Goal: Connect with others: Connect with others

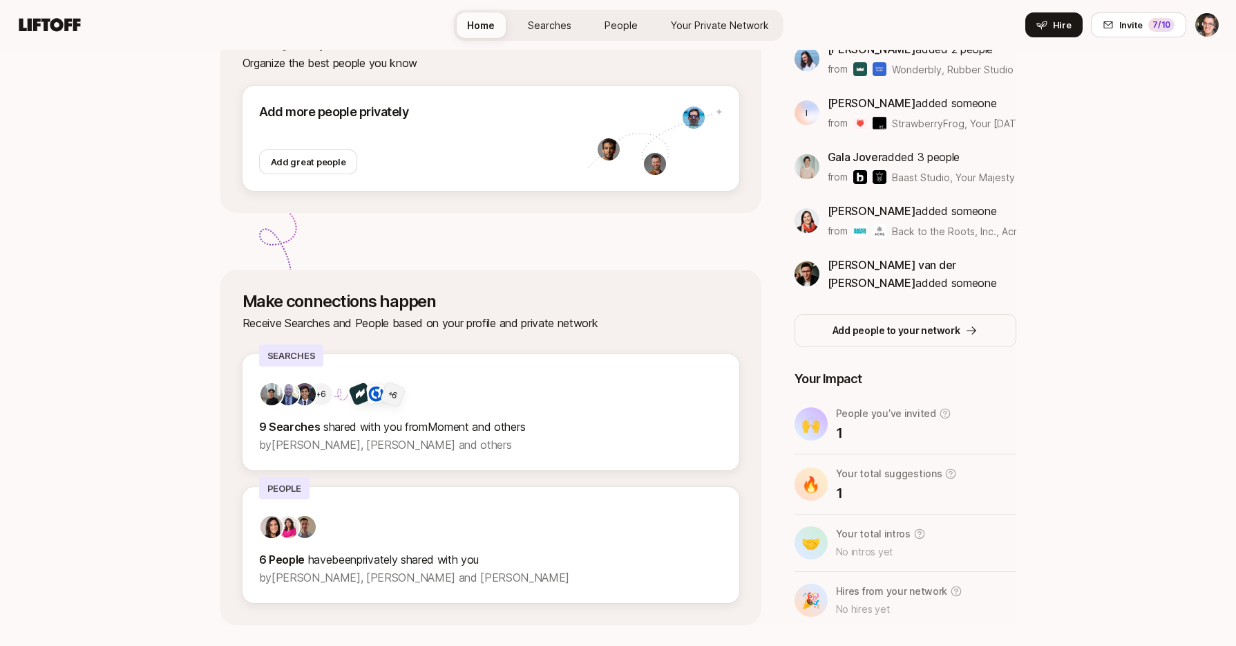
click at [700, 32] on link "Your Private Network" at bounding box center [720, 25] width 120 height 26
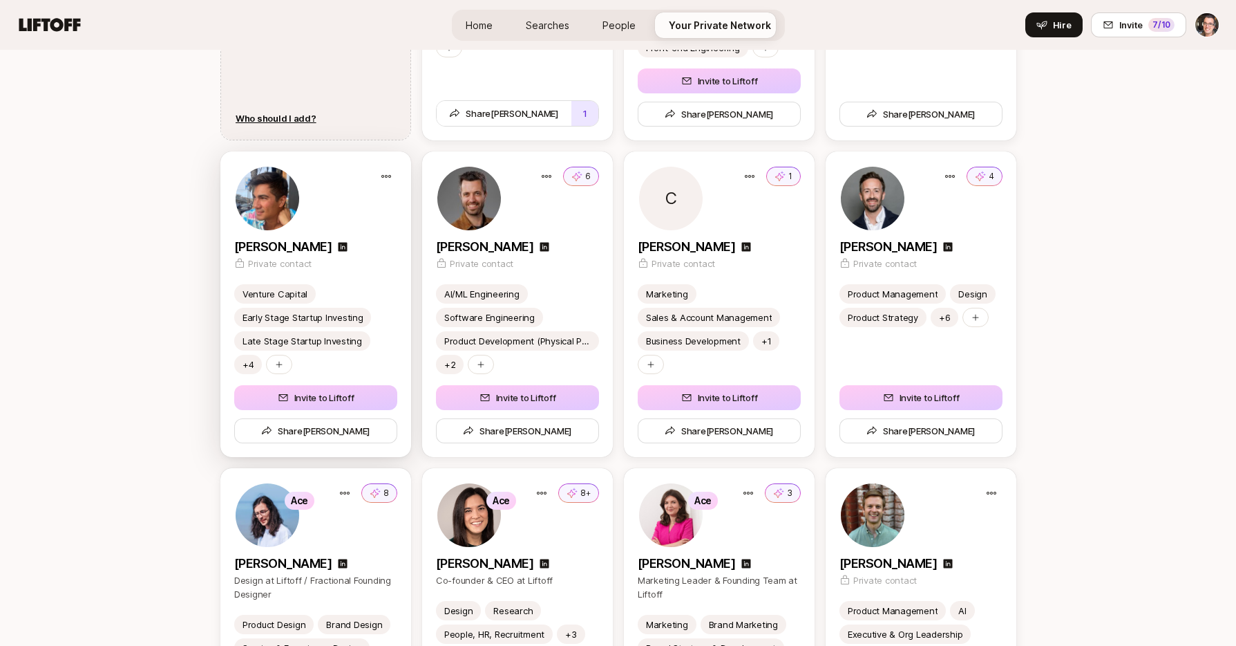
scroll to position [2055, 0]
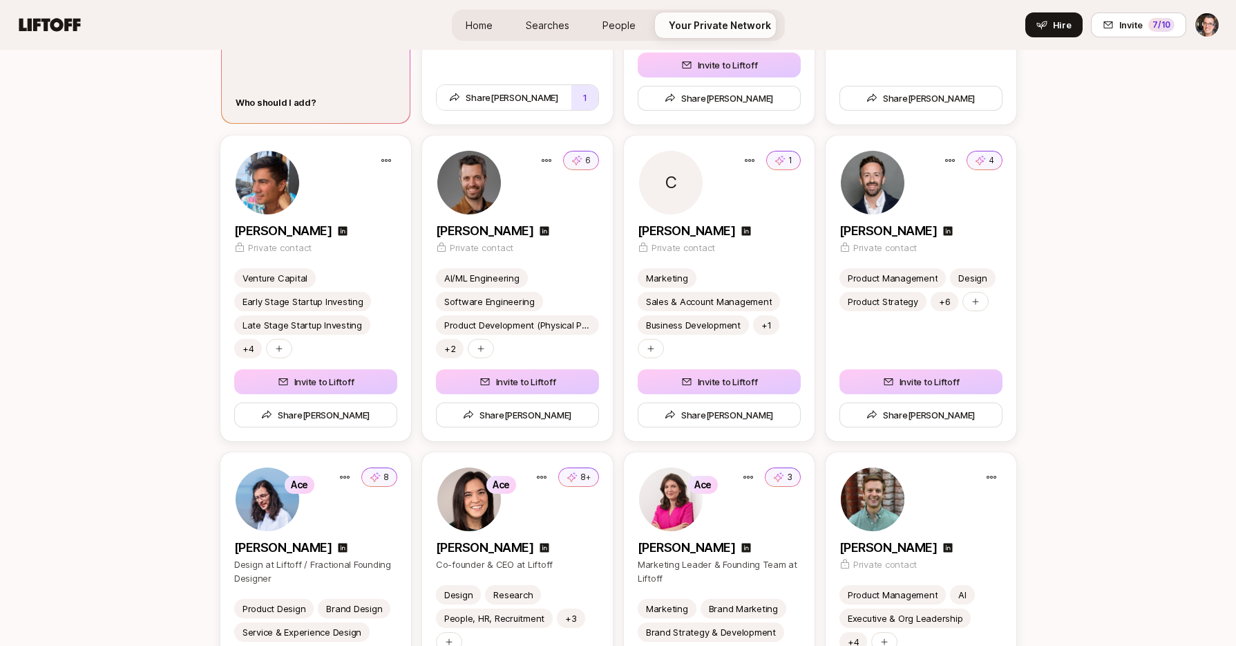
click at [283, 102] on div "Who should I add?" at bounding box center [276, 102] width 81 height 14
click at [169, 228] on div "Your Private Network Organize the best people you know, to help them connect Wa…" at bounding box center [618, 186] width 1236 height 4382
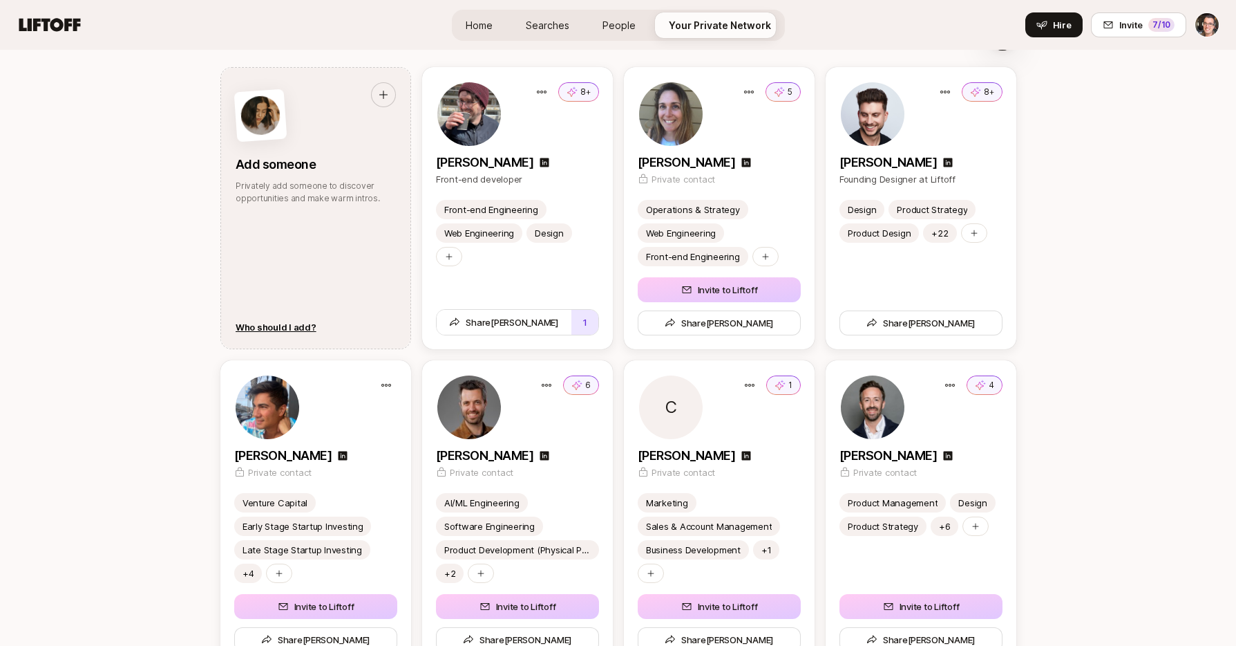
scroll to position [1828, 0]
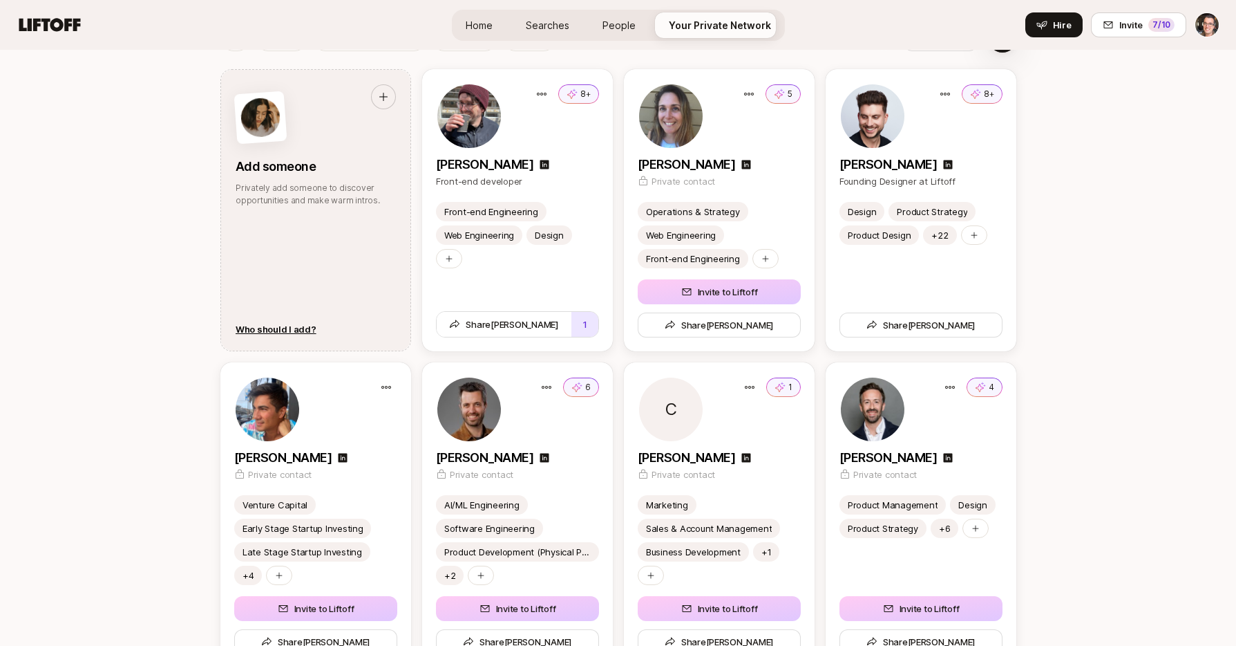
click at [136, 292] on div "Your Private Network Organize the best people you know, to help them connect Wa…" at bounding box center [618, 413] width 1236 height 4382
